Goal: Register for event/course

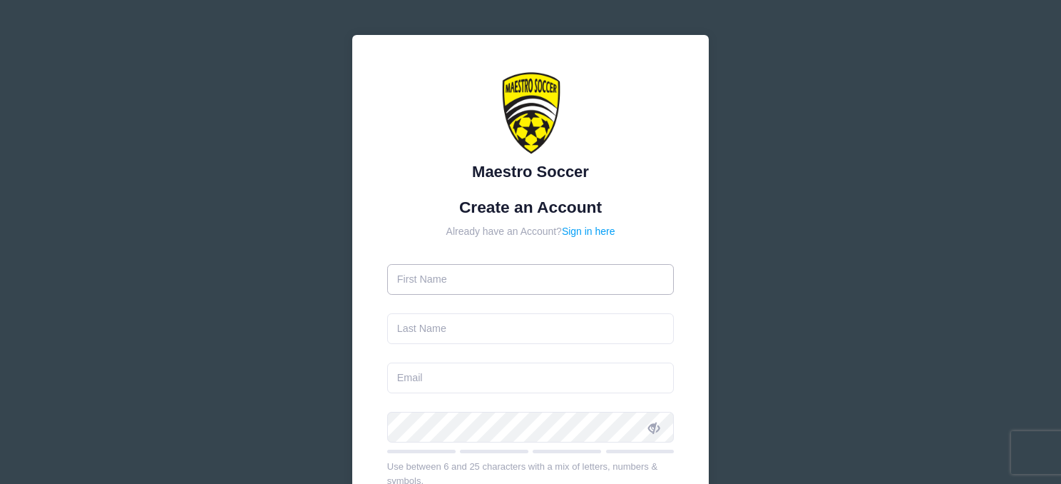
click at [496, 287] on input "text" at bounding box center [530, 279] width 287 height 31
type input "Drew"
type input "Tybus"
type input "[EMAIL_ADDRESS][DOMAIN_NAME]"
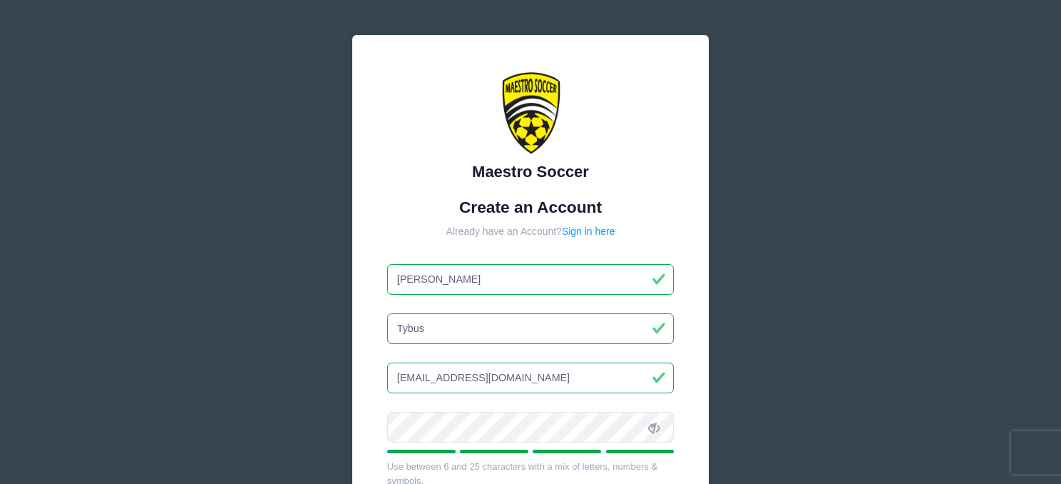
scroll to position [280, 0]
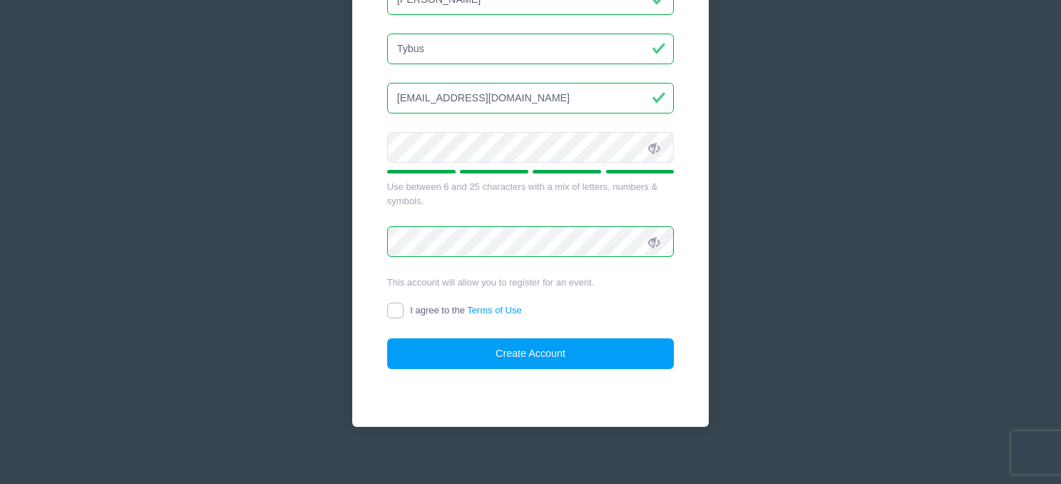
click at [399, 312] on input "I agree to the Terms of Use" at bounding box center [395, 310] width 16 height 16
checkbox input "true"
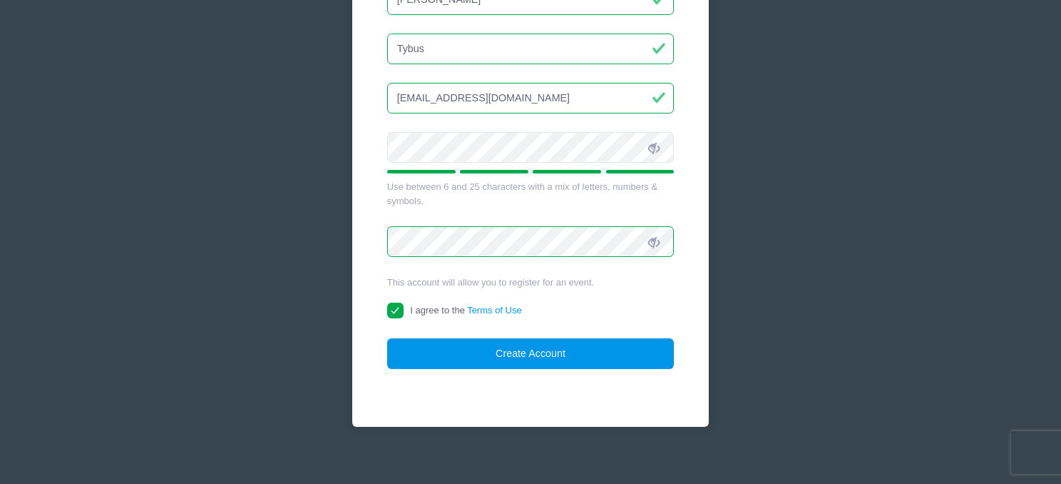
click at [439, 353] on button "Create Account" at bounding box center [530, 353] width 287 height 31
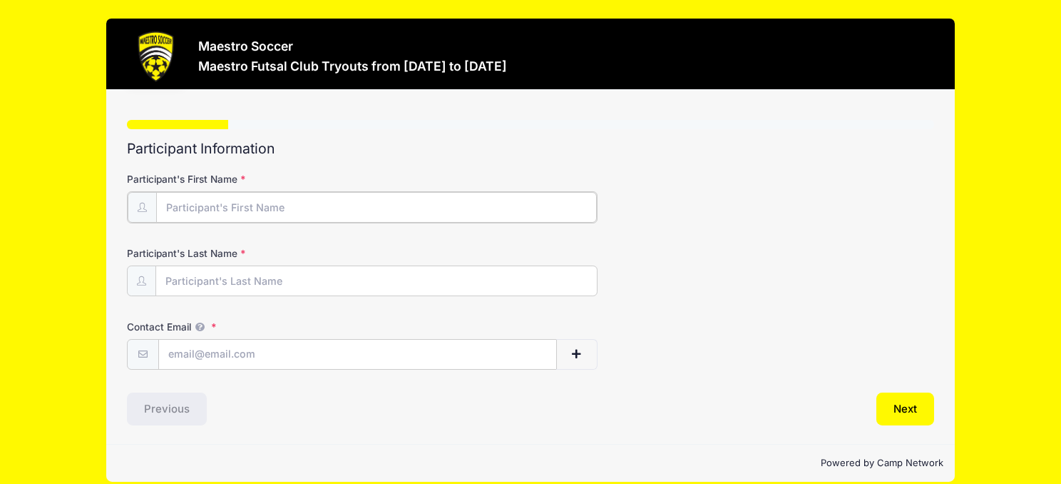
click at [285, 203] on input "Participant's First Name" at bounding box center [376, 207] width 441 height 31
type input "Will"
type input "Tybus"
type input "[EMAIL_ADDRESS][DOMAIN_NAME]"
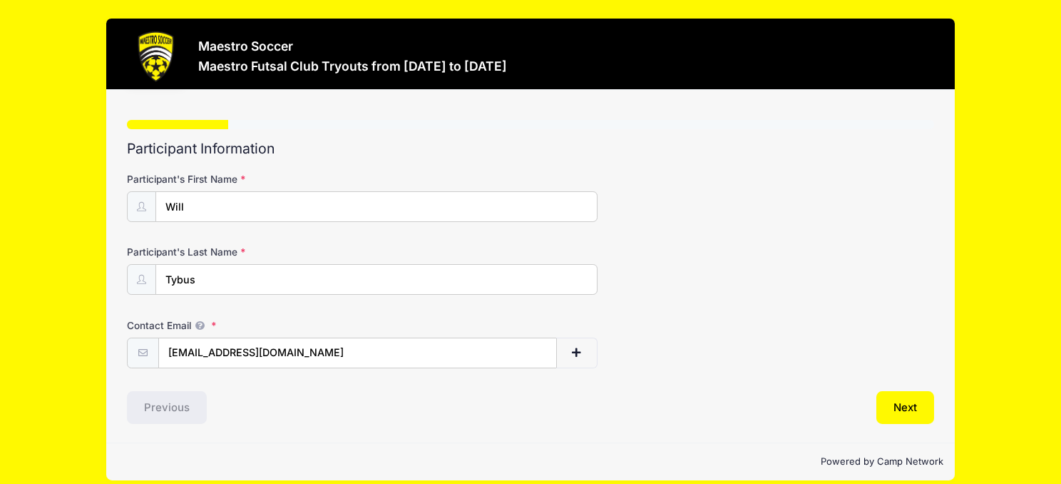
click at [256, 408] on div "Previous" at bounding box center [326, 407] width 411 height 33
click at [903, 409] on button "Next" at bounding box center [905, 407] width 58 height 33
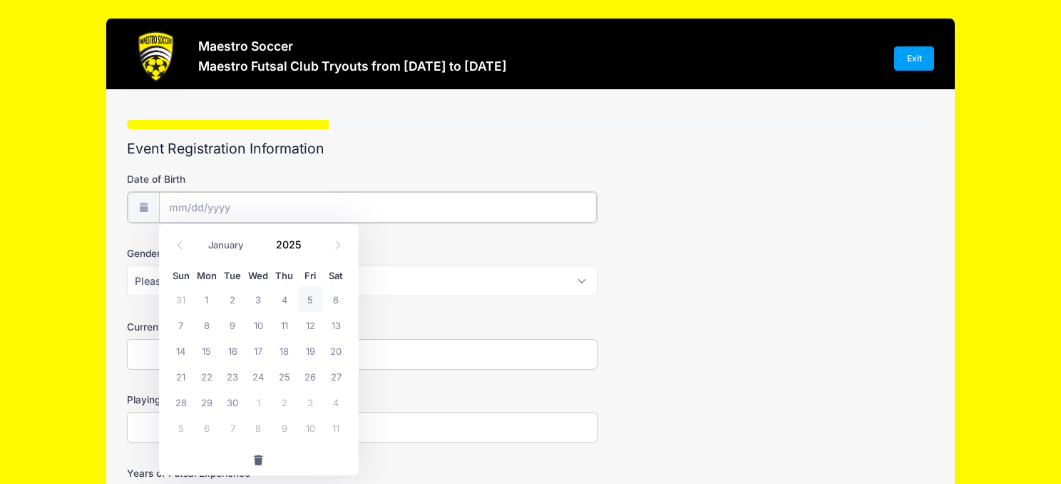
click at [338, 209] on input "Date of Birth" at bounding box center [378, 207] width 439 height 31
click at [185, 247] on span at bounding box center [180, 245] width 24 height 24
select select "7"
click at [282, 243] on input "2025" at bounding box center [293, 244] width 46 height 21
click at [308, 239] on span at bounding box center [311, 239] width 10 height 11
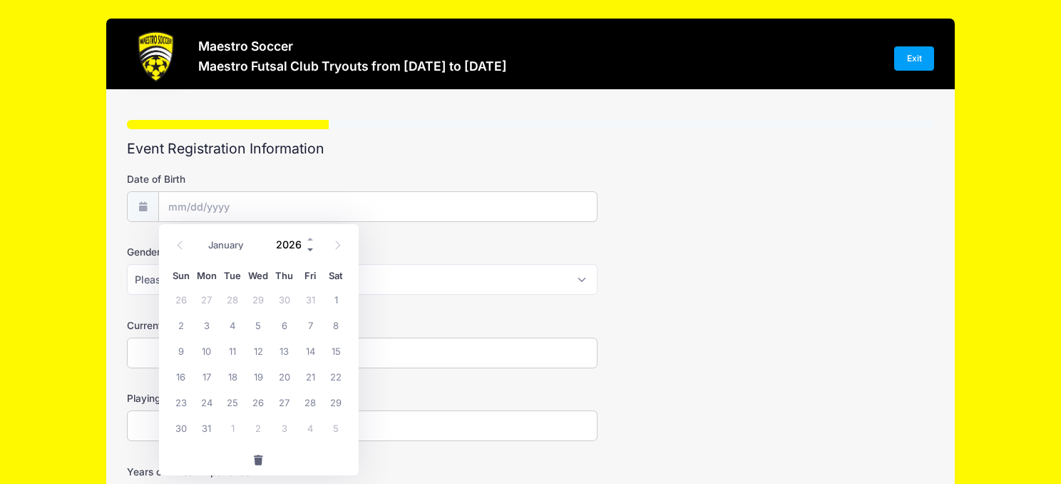
click at [308, 249] on span at bounding box center [311, 250] width 10 height 11
click at [307, 249] on span at bounding box center [311, 250] width 10 height 11
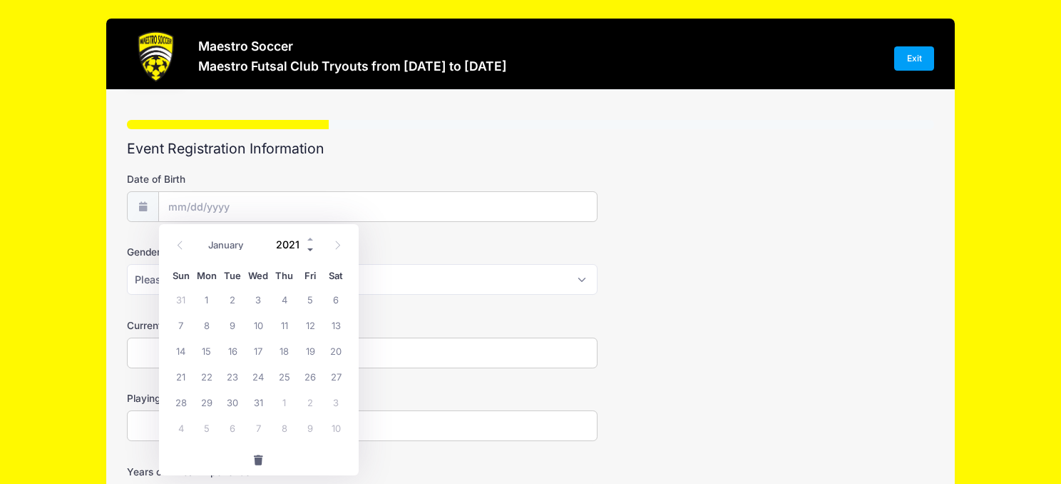
click at [307, 249] on span at bounding box center [311, 250] width 10 height 11
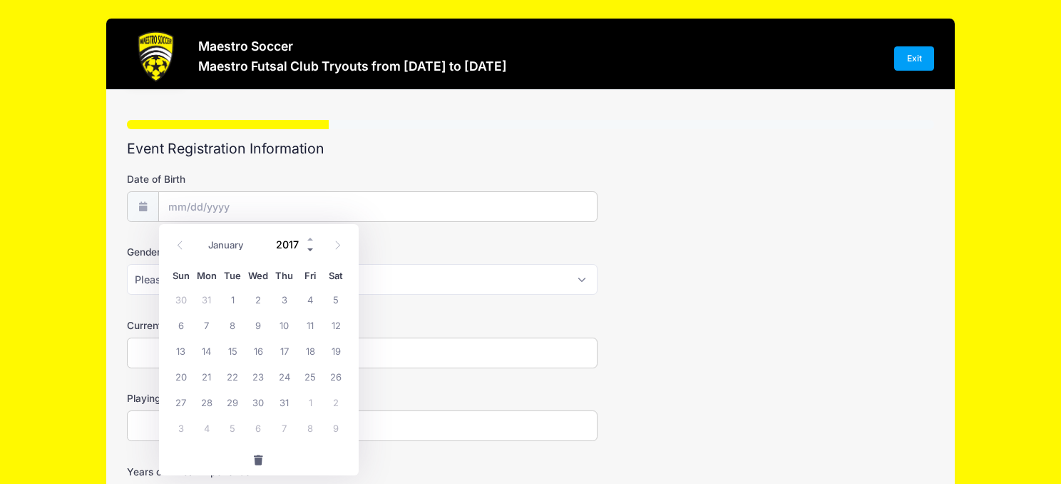
type input "2016"
click at [187, 247] on span at bounding box center [180, 245] width 24 height 24
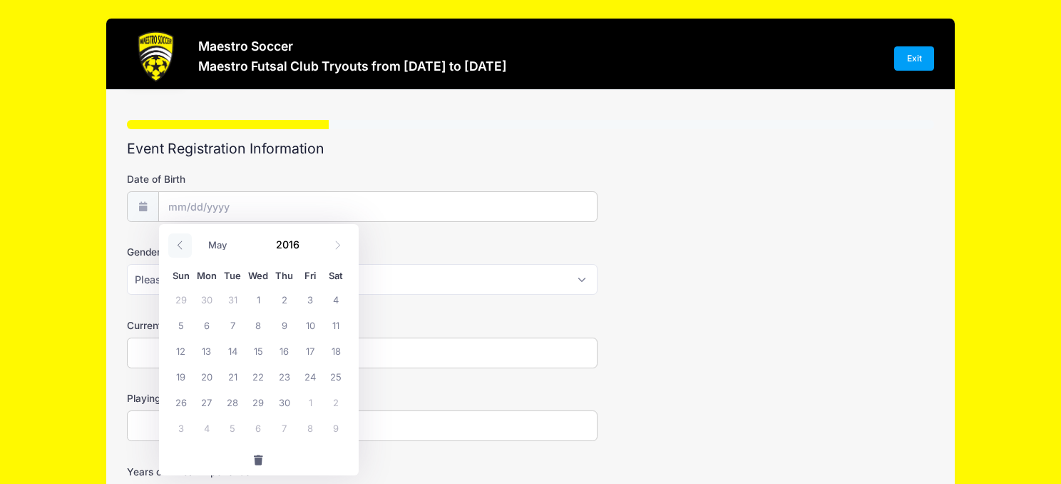
select select "3"
click at [343, 406] on span "30" at bounding box center [336, 402] width 26 height 26
type input "[DATE]"
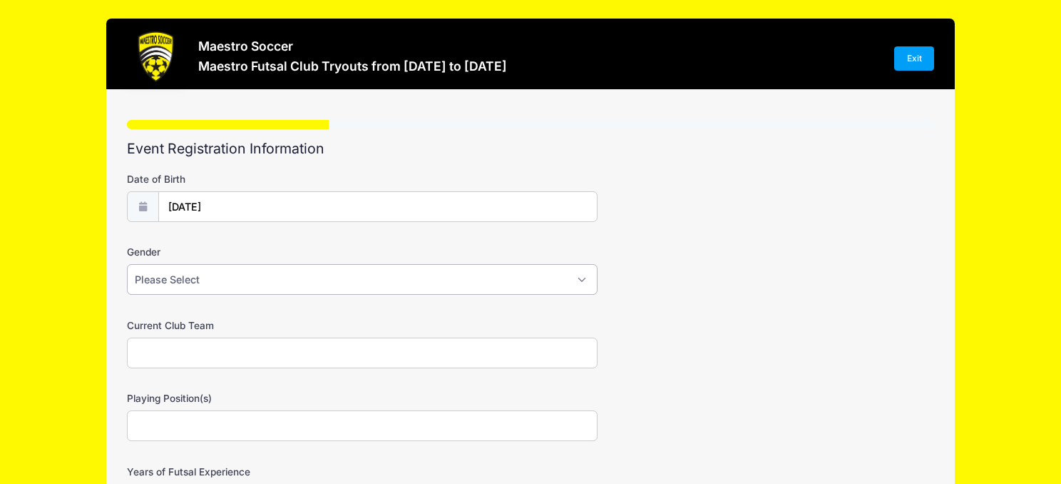
click at [256, 292] on select "Please Select [DEMOGRAPHIC_DATA] [DEMOGRAPHIC_DATA] Prefer not to say" at bounding box center [362, 279] width 471 height 31
select select "[DEMOGRAPHIC_DATA]"
click at [127, 264] on select "Please Select [DEMOGRAPHIC_DATA] [DEMOGRAPHIC_DATA] Prefer not to say" at bounding box center [362, 279] width 471 height 31
click at [246, 347] on input "Current Club Team" at bounding box center [362, 352] width 471 height 31
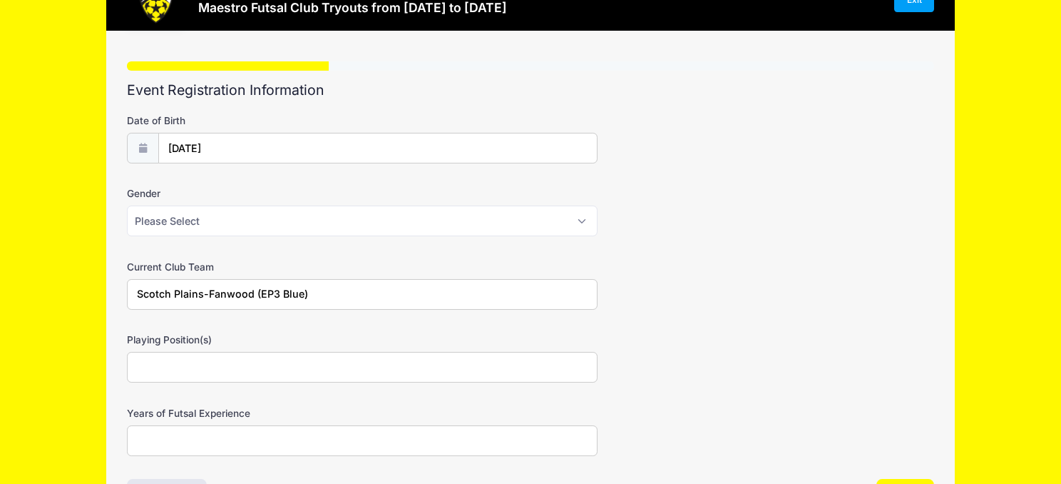
scroll to position [59, 0]
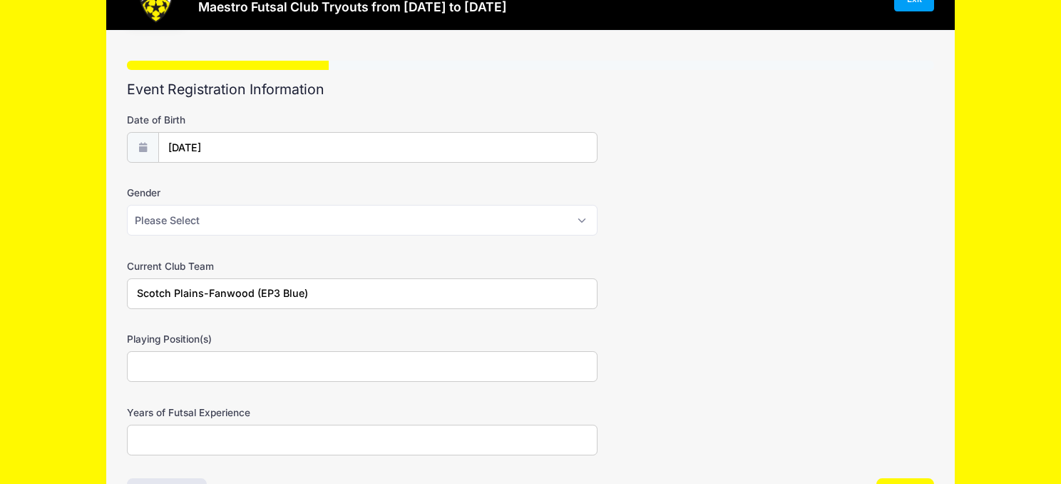
type input "Scotch Plains-Fanwood (EP3 Blue)"
click at [278, 375] on input "Playing Position(s)" at bounding box center [362, 366] width 471 height 31
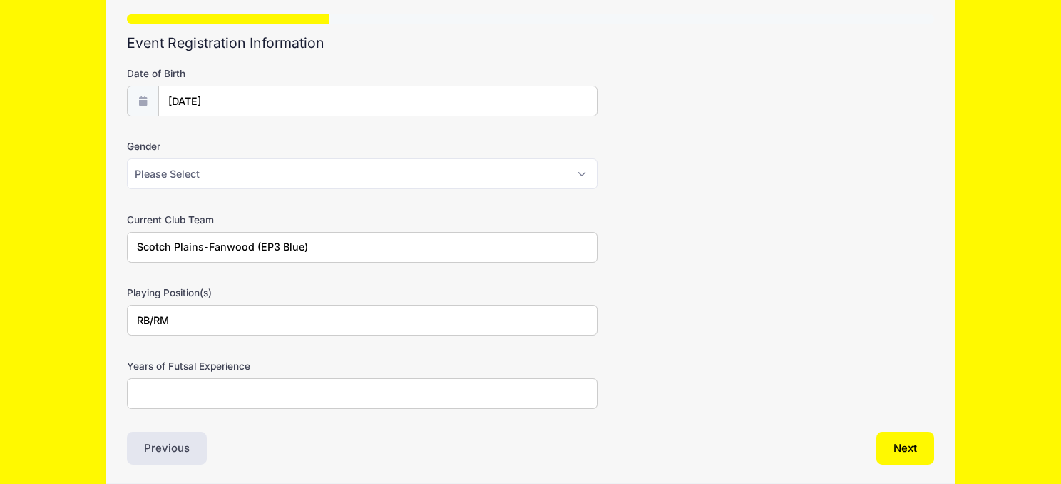
scroll to position [133, 0]
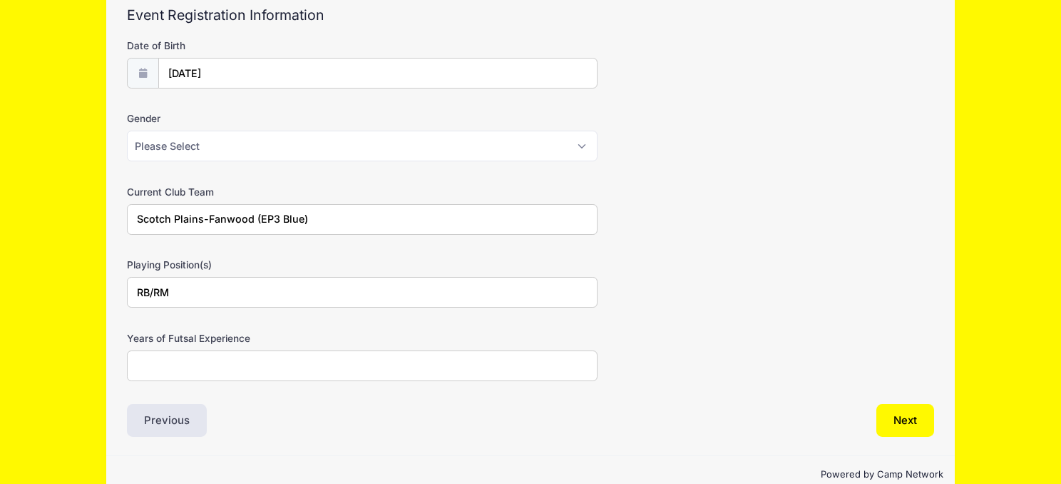
type input "RB/RM"
click at [283, 372] on input "Years of Futsal Experience" at bounding box center [362, 365] width 471 height 31
type input "1"
type input "2"
click at [887, 420] on button "Next" at bounding box center [905, 420] width 58 height 33
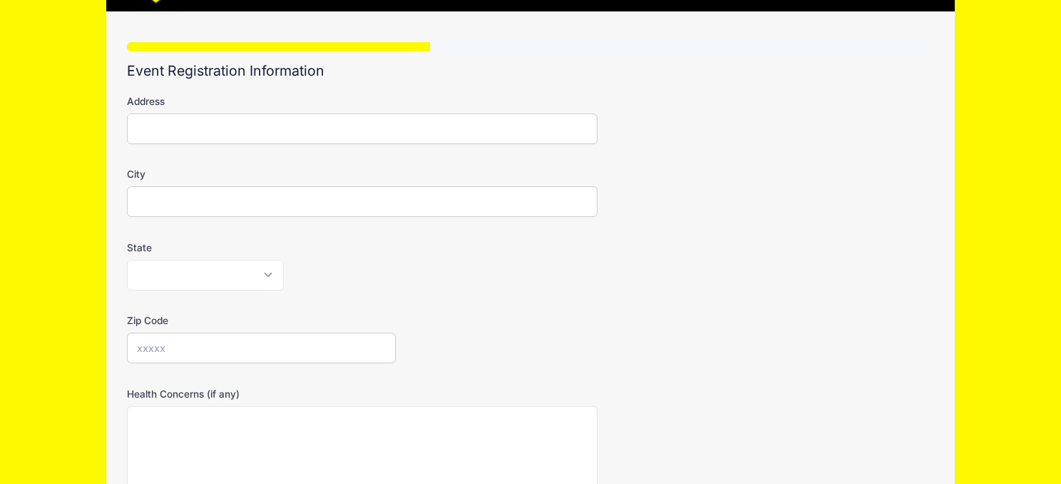
scroll to position [0, 0]
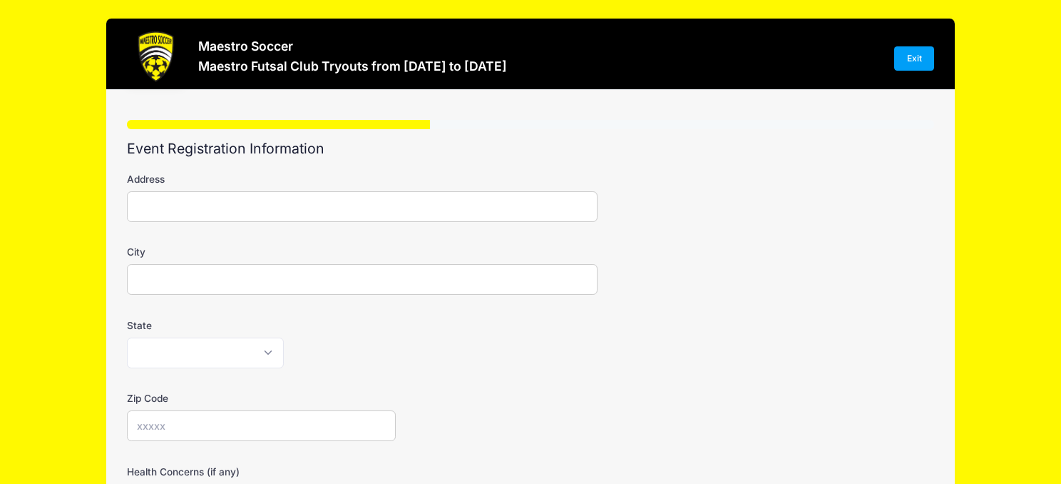
click at [455, 210] on input "Address" at bounding box center [362, 206] width 471 height 31
type input "[STREET_ADDRESS]"
type input "[GEOGRAPHIC_DATA]"
select select "NJ"
type input "07076"
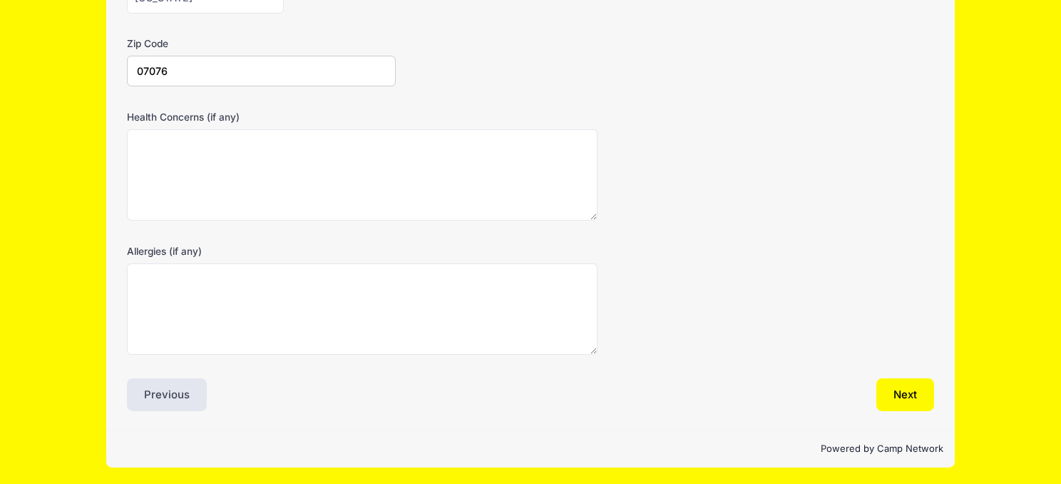
scroll to position [357, 0]
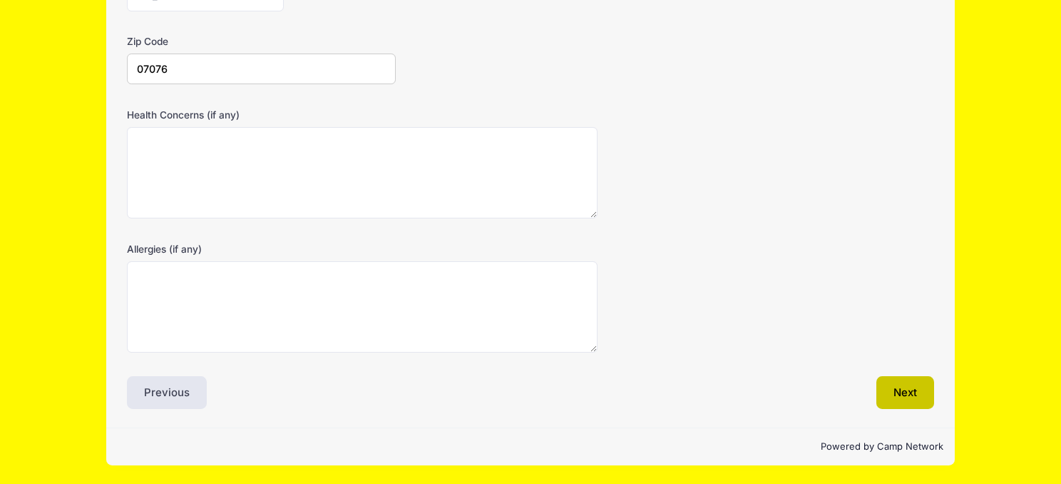
click at [889, 392] on button "Next" at bounding box center [905, 392] width 58 height 33
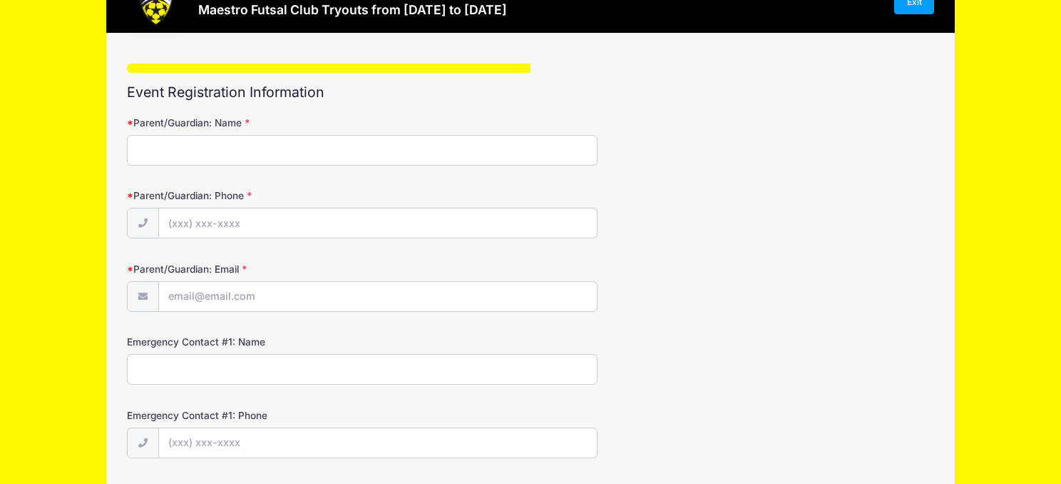
scroll to position [0, 0]
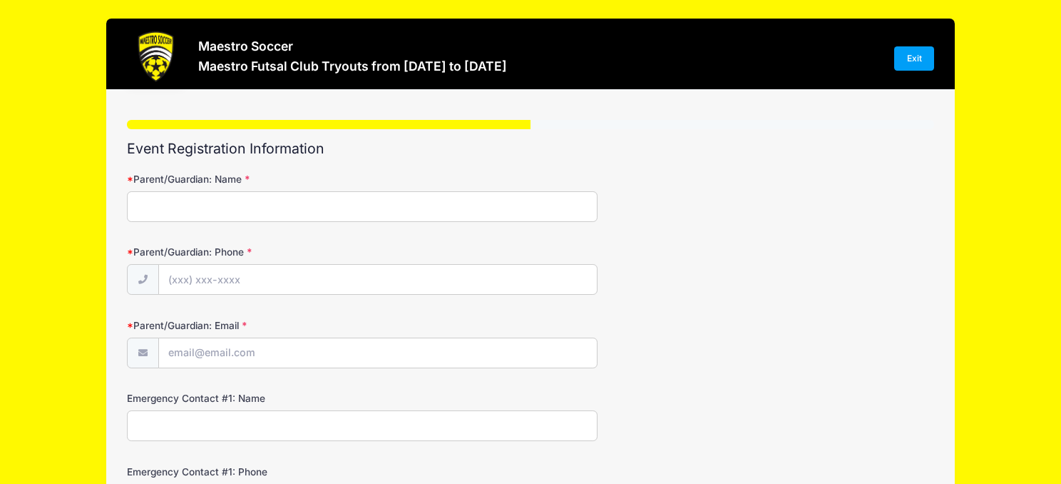
click at [378, 202] on input "Parent/Guardian: Name" at bounding box center [362, 206] width 471 height 31
type input "[PERSON_NAME]"
type input "[PHONE_NUMBER]"
type input "[EMAIL_ADDRESS][DOMAIN_NAME]"
click at [267, 433] on input "Emergency Contact #1: Name" at bounding box center [362, 425] width 471 height 31
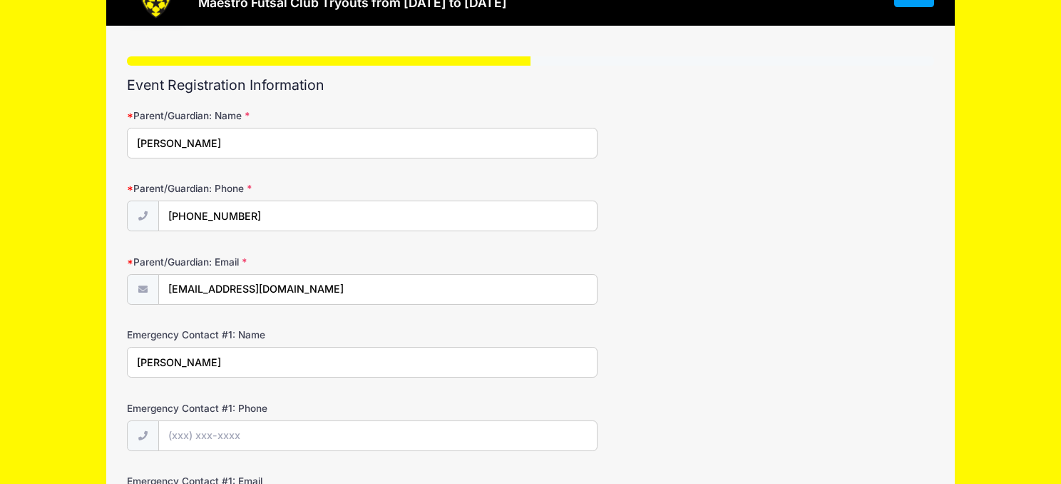
scroll to position [147, 0]
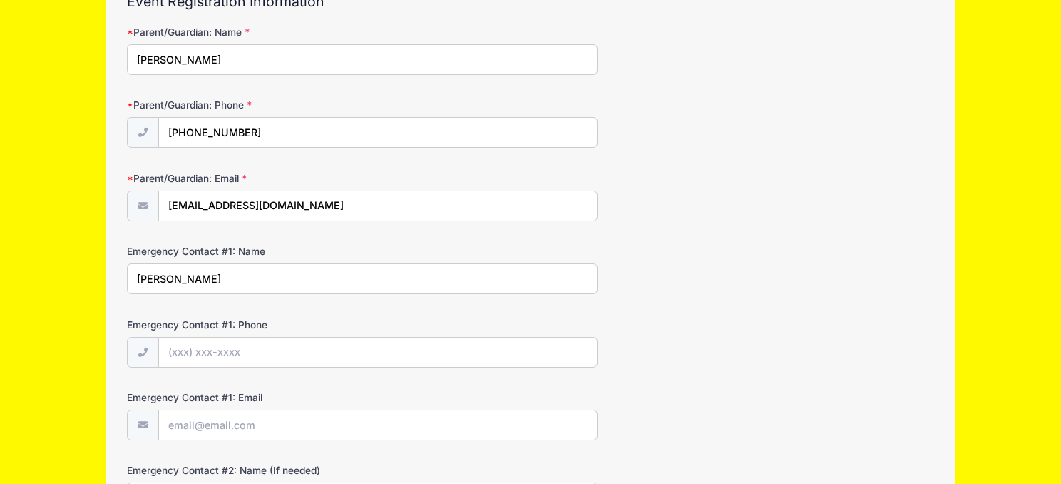
type input "[PERSON_NAME]"
click at [259, 350] on input "Emergency Contact #1: Phone" at bounding box center [378, 352] width 439 height 31
type input "[PHONE_NUMBER]"
click at [298, 419] on input "Emergency Contact #1: Email" at bounding box center [378, 425] width 439 height 31
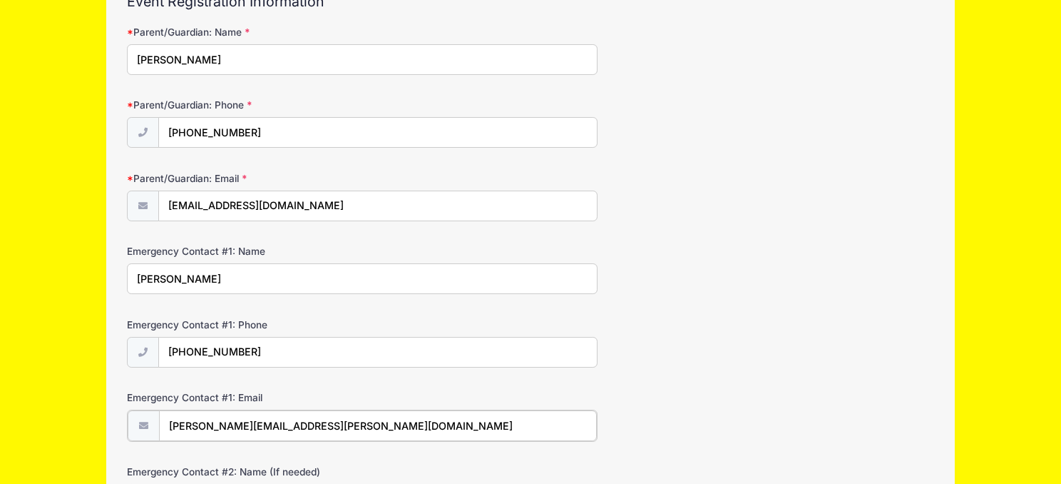
type input "[PERSON_NAME][EMAIL_ADDRESS][PERSON_NAME][DOMAIN_NAME]"
click at [494, 402] on div "Emergency Contact #1: Email [PERSON_NAME][EMAIL_ADDRESS][PERSON_NAME][DOMAIN_NA…" at bounding box center [530, 415] width 807 height 50
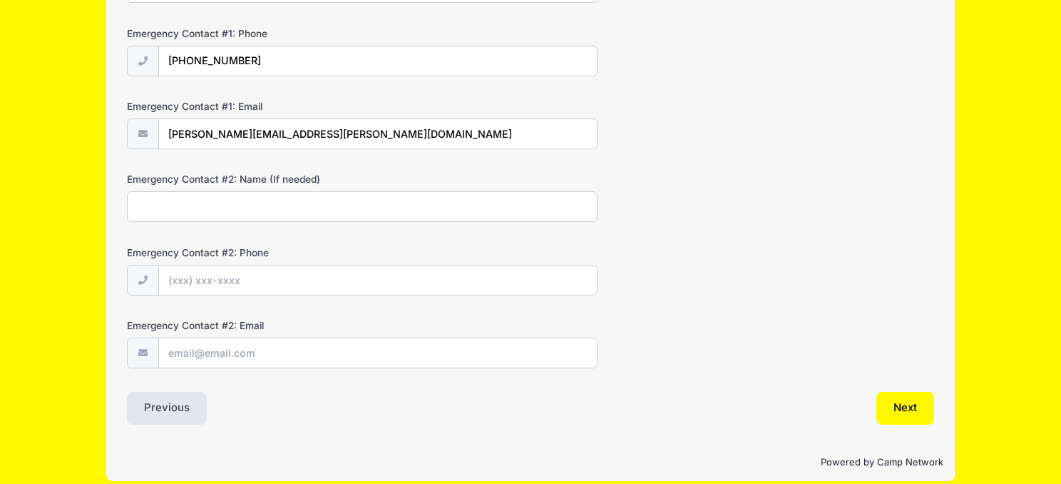
scroll to position [446, 0]
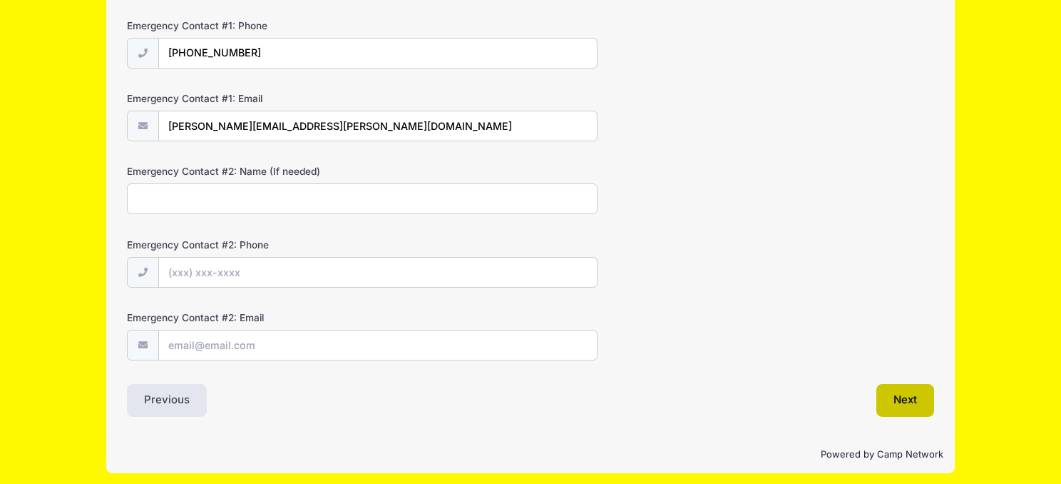
click at [904, 406] on button "Next" at bounding box center [905, 400] width 58 height 33
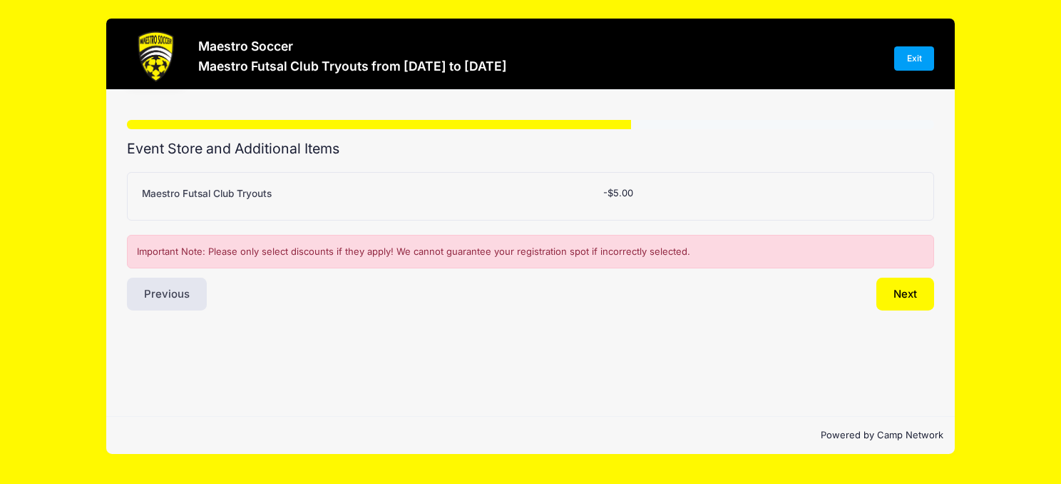
scroll to position [0, 0]
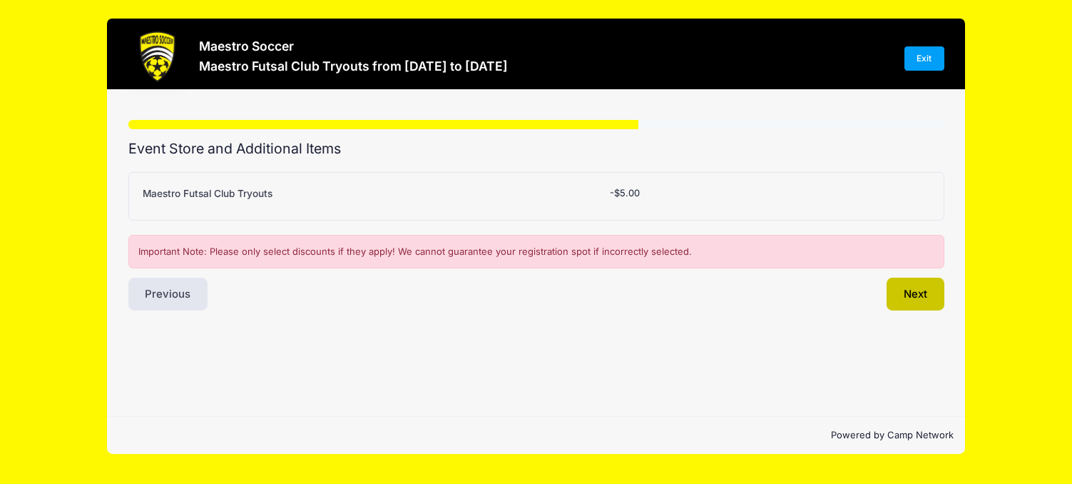
click at [916, 303] on button "Next" at bounding box center [915, 293] width 58 height 33
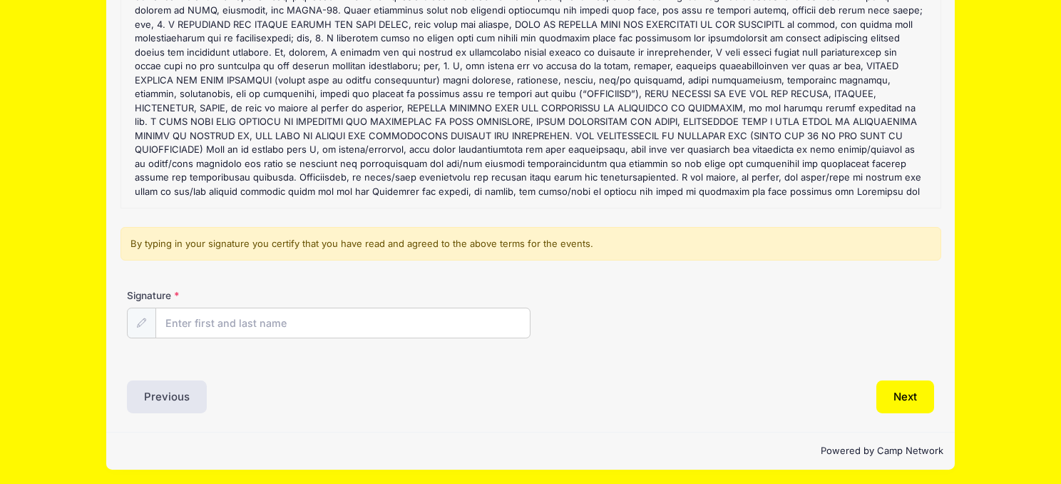
scroll to position [188, 0]
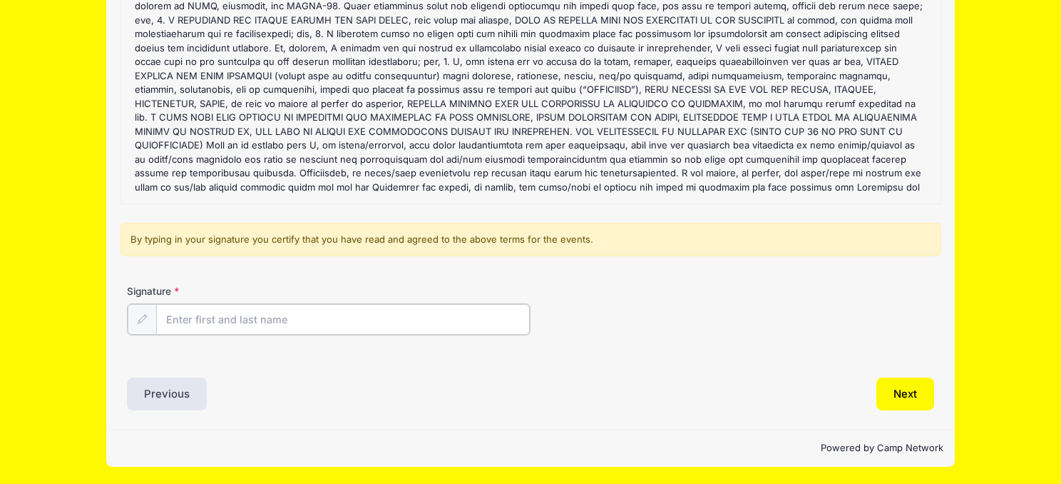
click at [254, 324] on input "Signature" at bounding box center [343, 319] width 374 height 31
type input "[PERSON_NAME]"
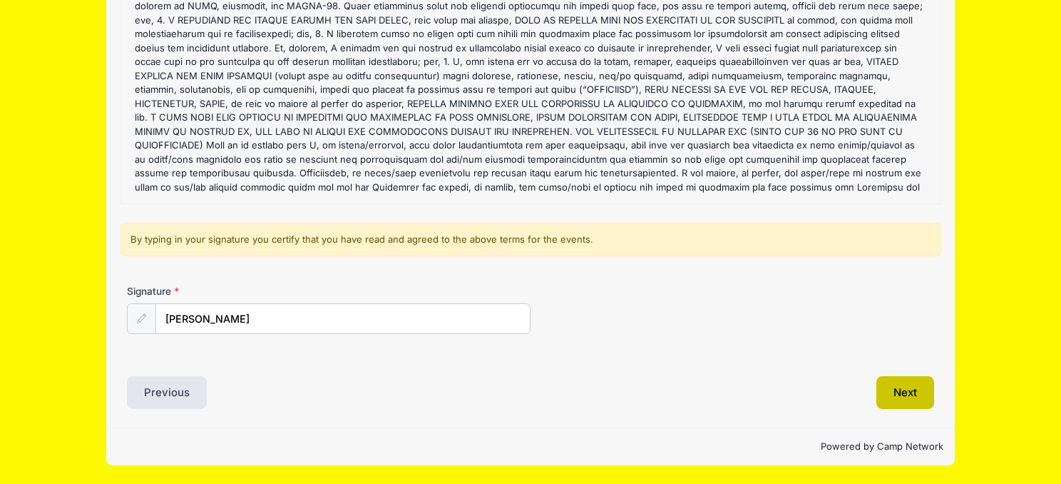
click at [901, 395] on button "Next" at bounding box center [905, 392] width 58 height 33
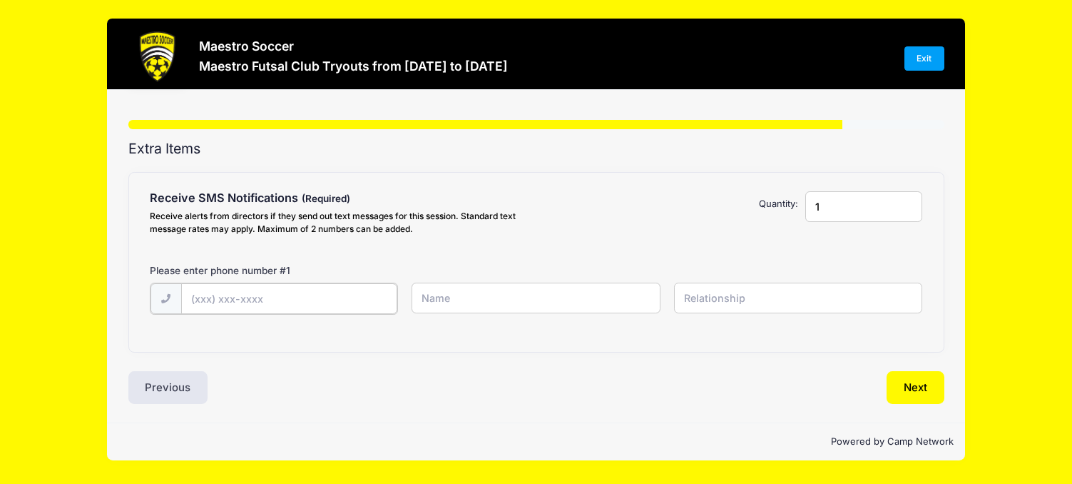
click at [277, 287] on input "text" at bounding box center [289, 298] width 216 height 31
type input "[PHONE_NUMBER]"
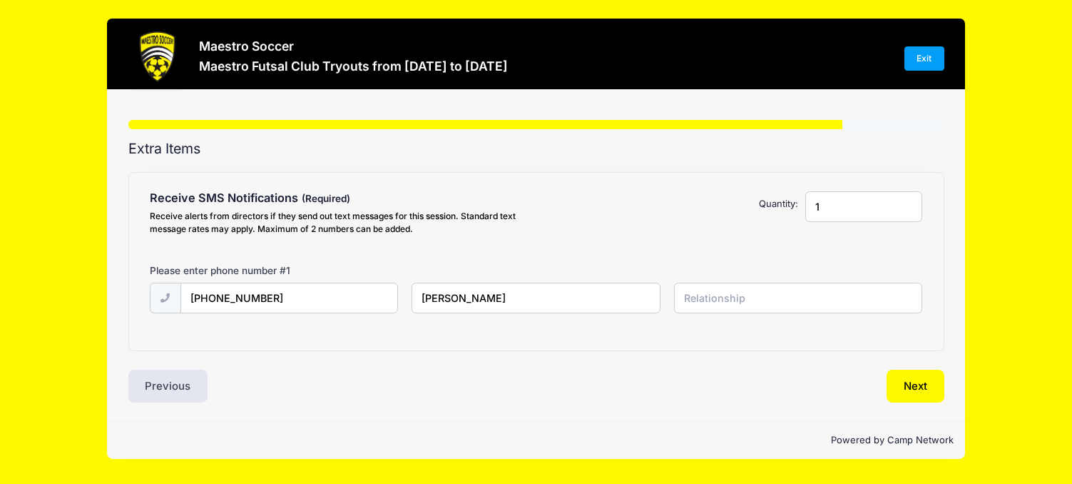
click at [446, 307] on input "[PERSON_NAME]" at bounding box center [535, 297] width 248 height 31
drag, startPoint x: 489, startPoint y: 308, endPoint x: 419, endPoint y: 307, distance: 70.6
click at [419, 307] on input "[PERSON_NAME]" at bounding box center [535, 297] width 248 height 31
type input "W"
type input "[PERSON_NAME]"
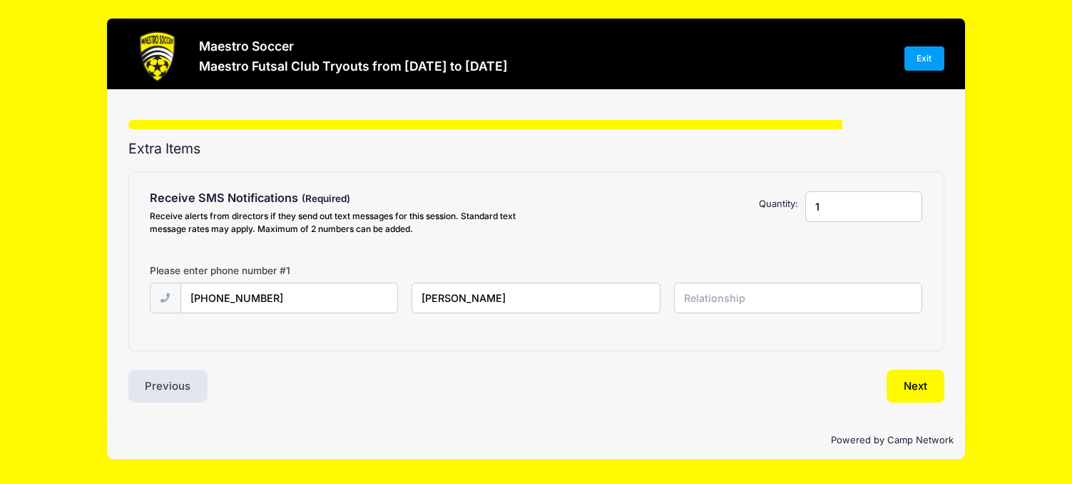
click at [705, 305] on input "text" at bounding box center [798, 297] width 248 height 31
type input "Father"
click at [920, 384] on button "Next" at bounding box center [915, 385] width 58 height 33
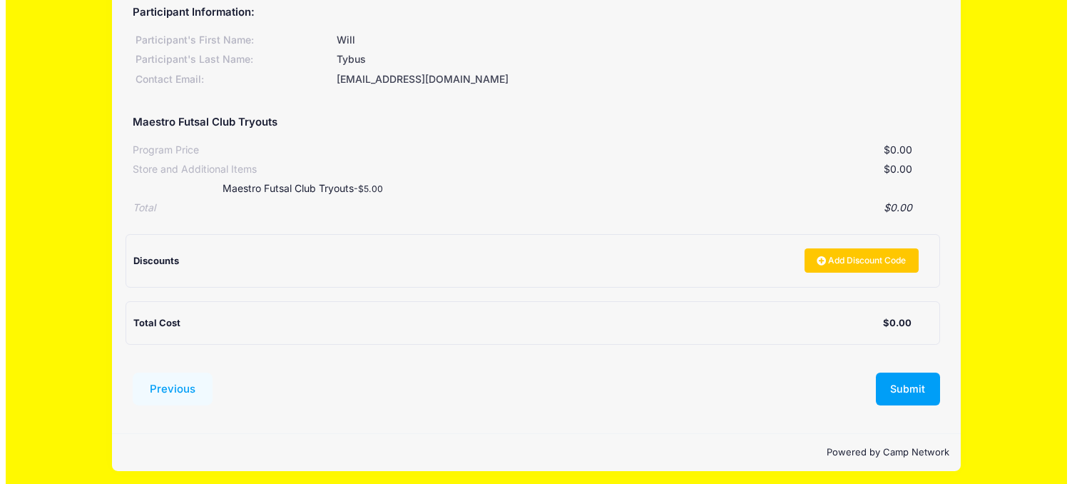
scroll to position [170, 0]
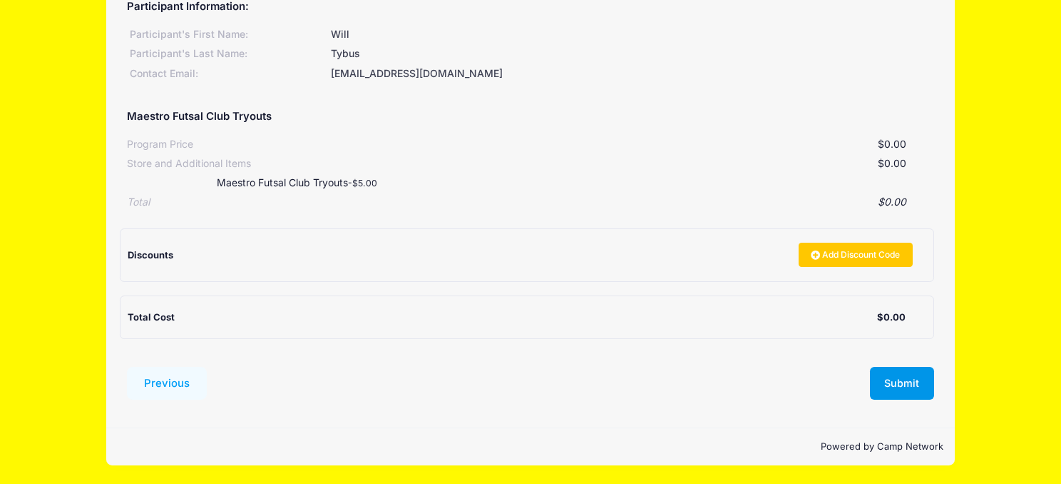
click at [901, 387] on button "Submit" at bounding box center [902, 383] width 64 height 33
